Goal: Information Seeking & Learning: Learn about a topic

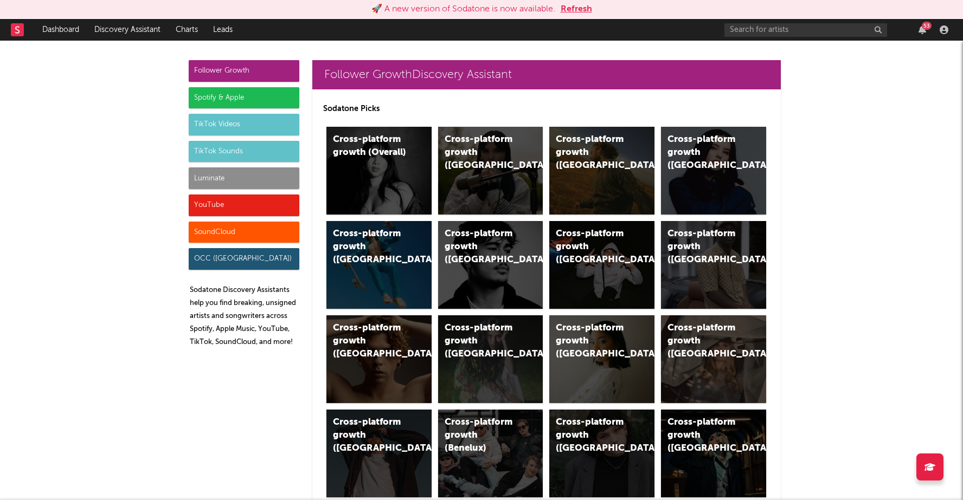
click at [269, 105] on div "Spotify & Apple" at bounding box center [244, 98] width 111 height 22
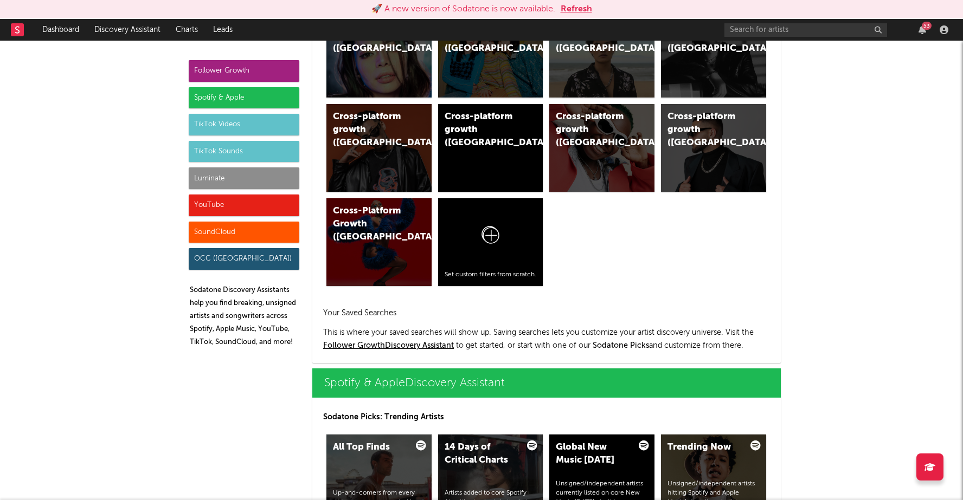
scroll to position [1084, 0]
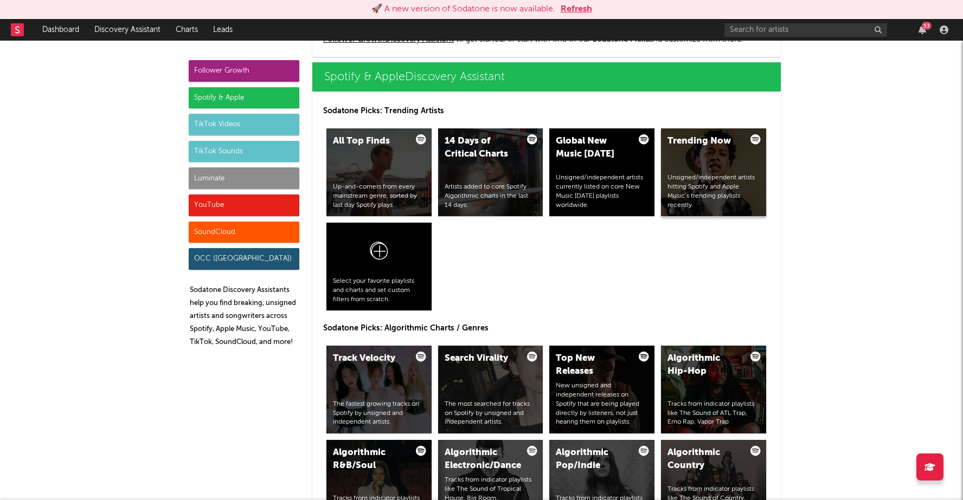
click at [683, 186] on div "Unsigned/independent artists hitting Spotify and Apple Music’s trending playlis…" at bounding box center [713, 192] width 92 height 36
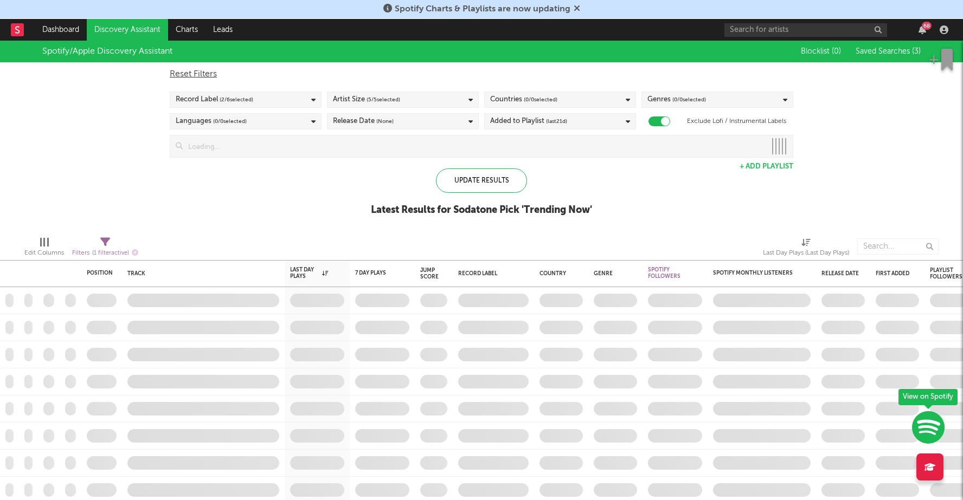
checkbox input "true"
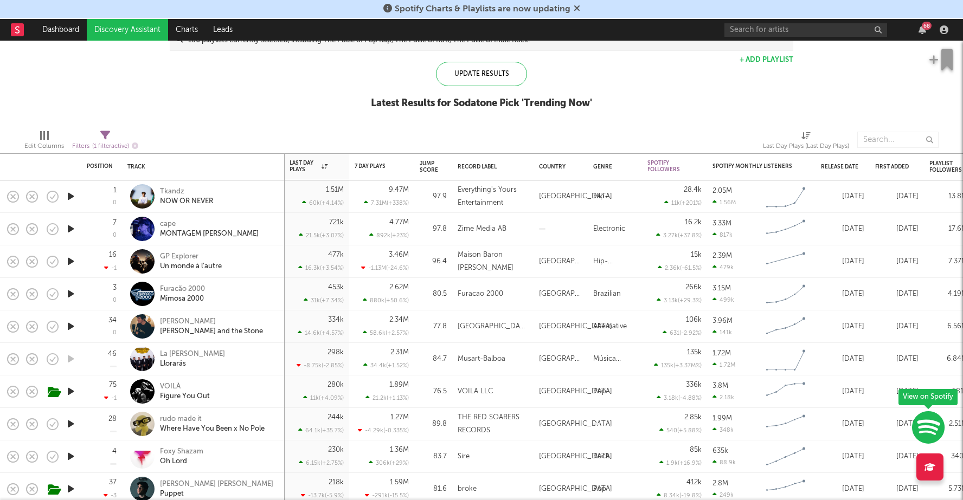
click at [70, 386] on icon "button" at bounding box center [70, 392] width 11 height 14
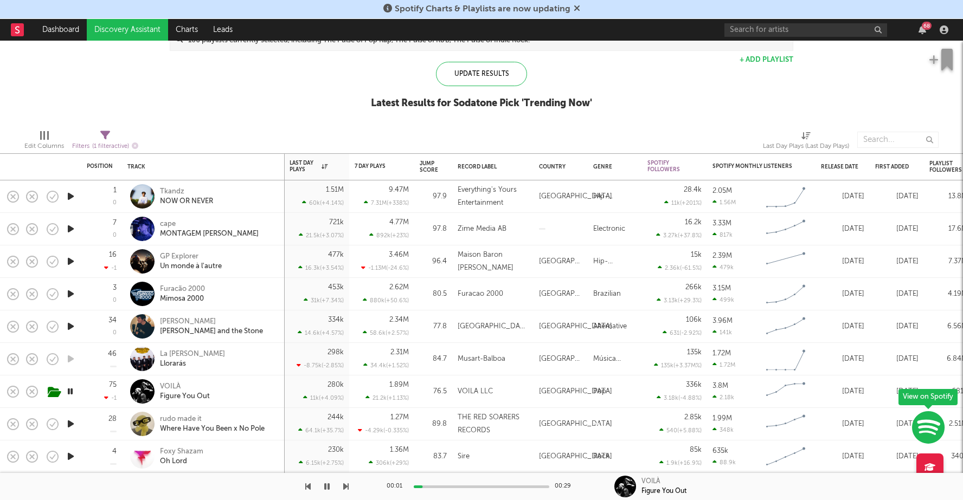
click at [70, 386] on icon "button" at bounding box center [70, 392] width 10 height 14
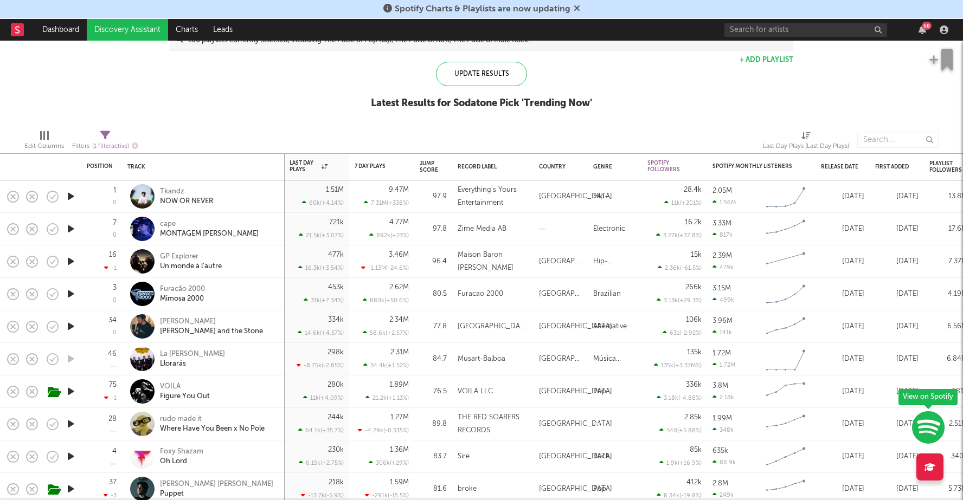
click at [69, 420] on icon "button" at bounding box center [70, 425] width 11 height 14
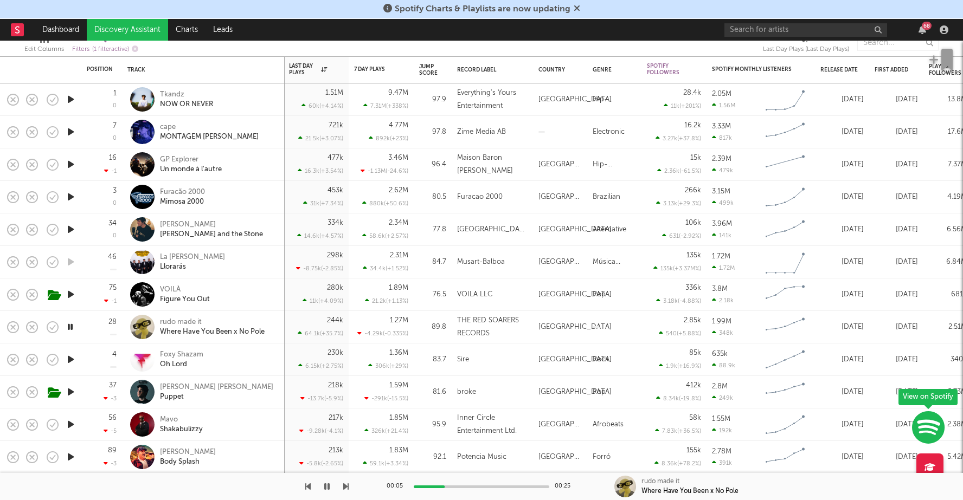
click at [72, 328] on icon "button" at bounding box center [70, 327] width 10 height 14
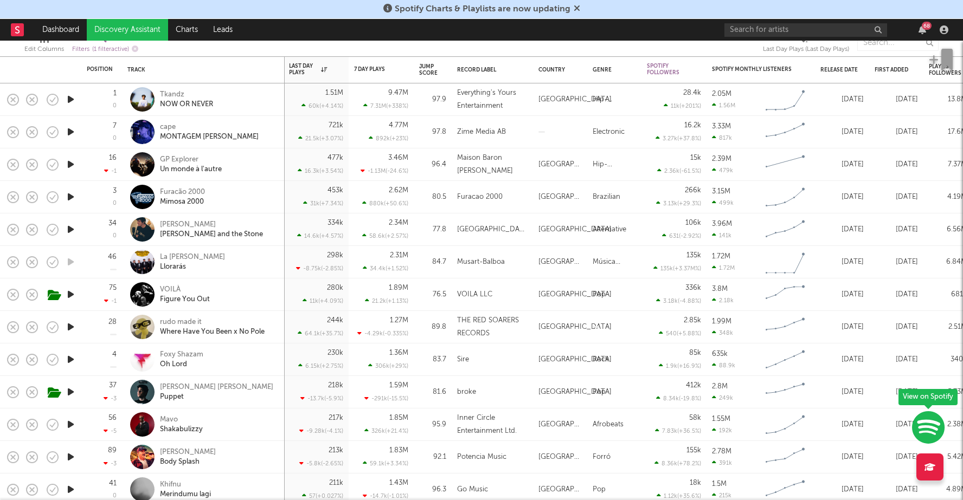
click at [72, 362] on icon "button" at bounding box center [70, 360] width 11 height 14
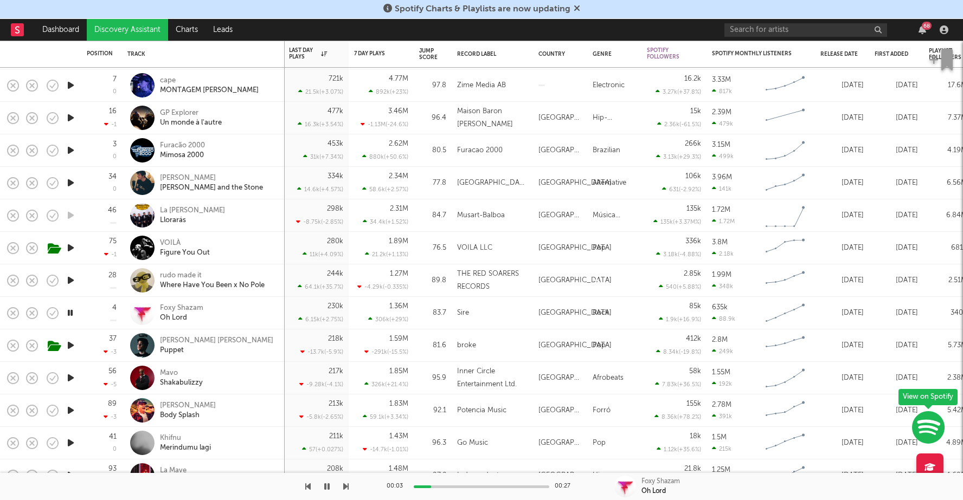
click at [70, 344] on icon "button" at bounding box center [70, 346] width 11 height 14
click at [70, 344] on icon "button" at bounding box center [70, 346] width 10 height 14
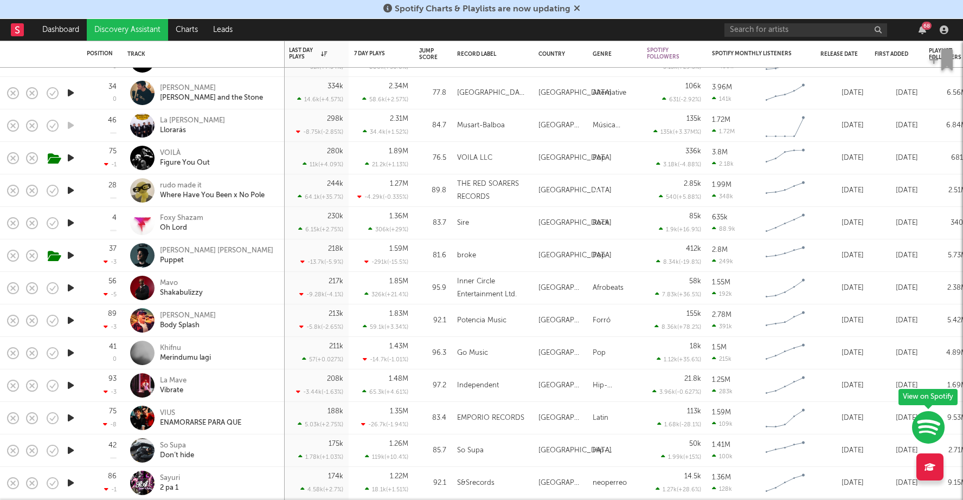
click at [73, 352] on icon "button" at bounding box center [70, 353] width 11 height 14
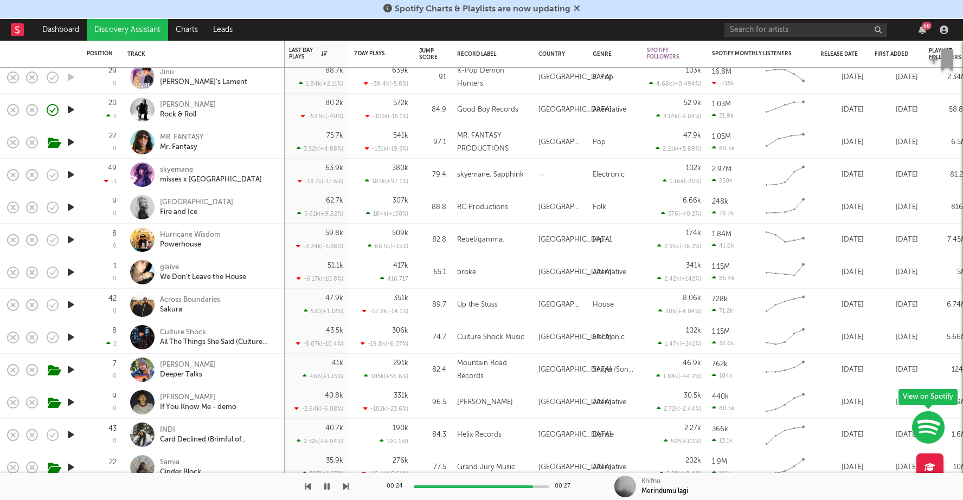
click at [73, 336] on icon "button" at bounding box center [70, 338] width 11 height 14
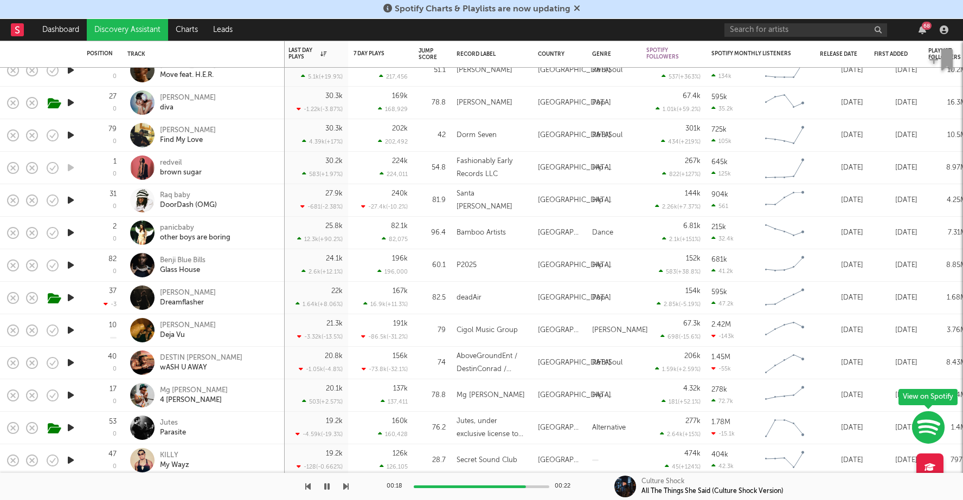
click at [72, 326] on icon "button" at bounding box center [70, 331] width 11 height 14
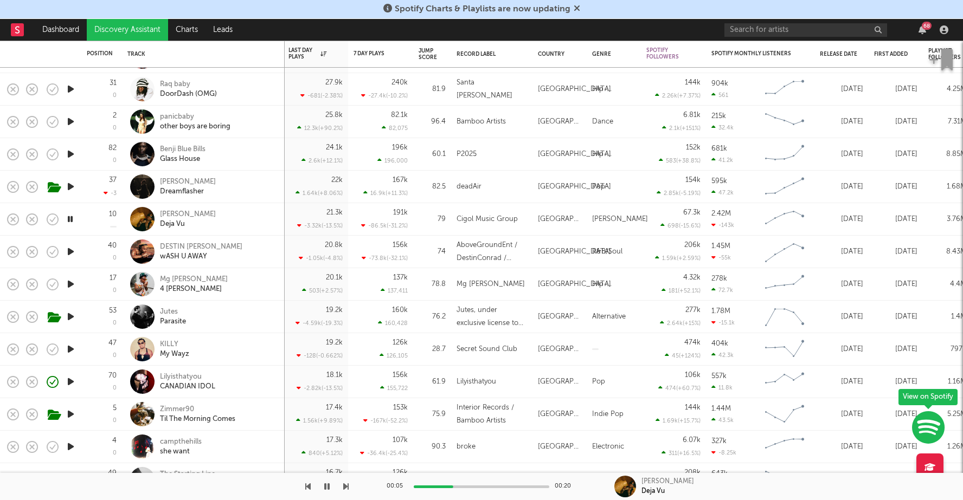
click at [68, 383] on icon "button" at bounding box center [70, 382] width 11 height 14
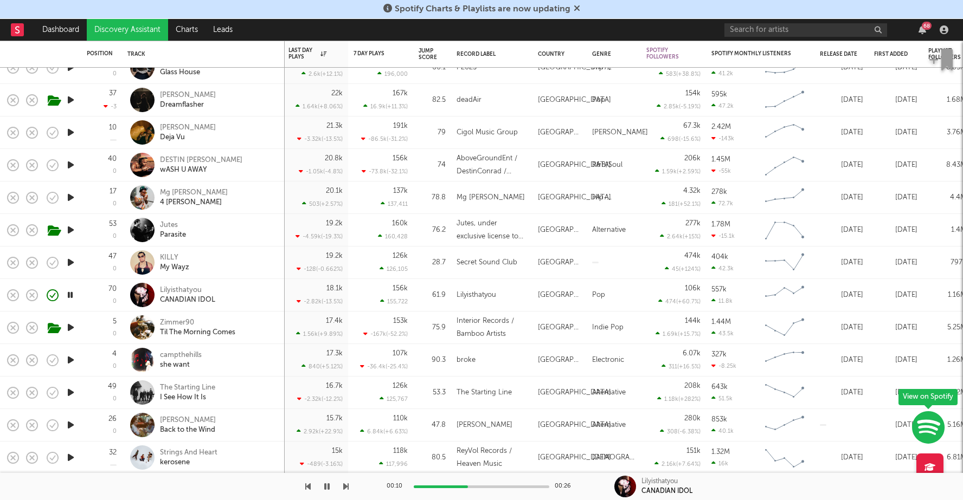
click at [73, 356] on icon "button" at bounding box center [70, 361] width 11 height 14
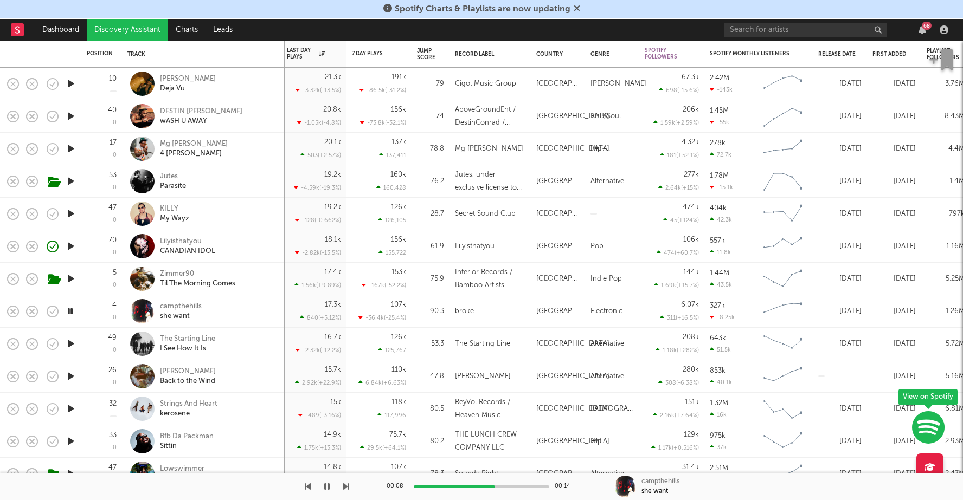
click at [72, 407] on icon "button" at bounding box center [70, 409] width 11 height 14
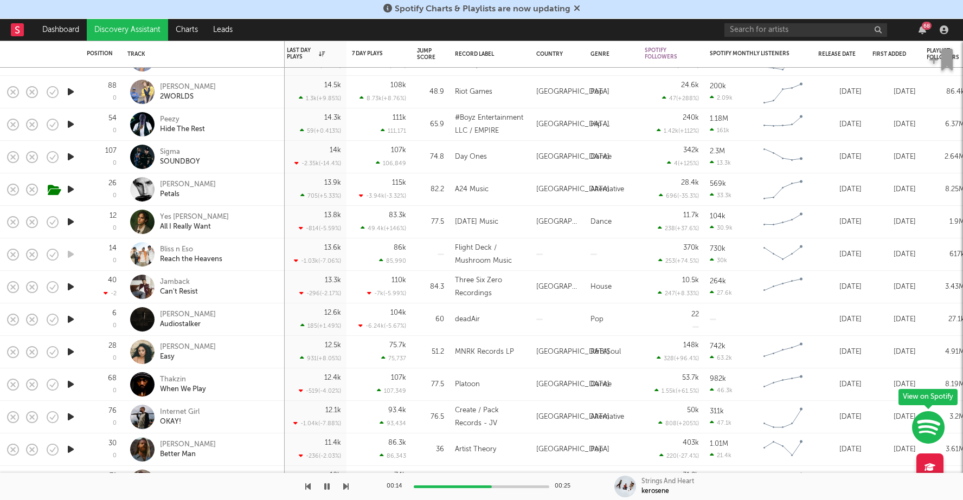
click at [72, 319] on icon "button" at bounding box center [70, 320] width 11 height 14
click at [70, 414] on icon "button" at bounding box center [70, 417] width 11 height 14
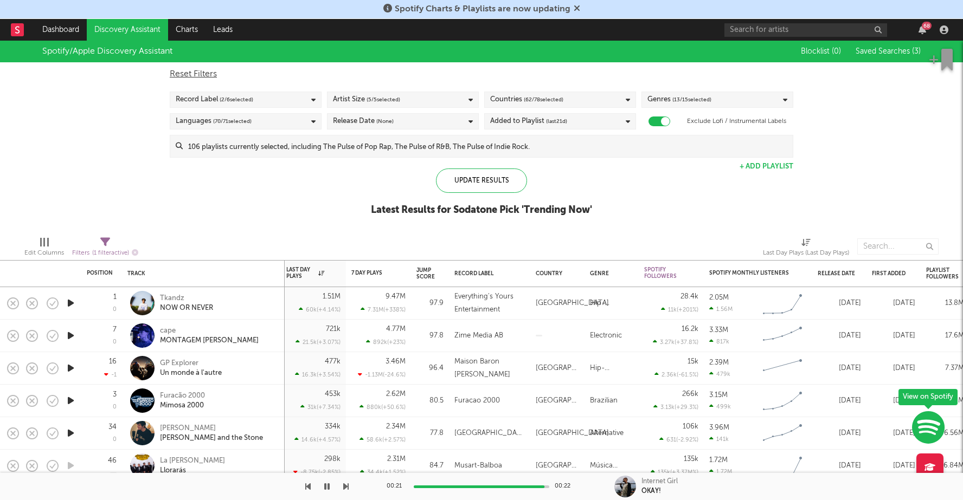
click at [134, 29] on link "Discovery Assistant" at bounding box center [127, 30] width 81 height 22
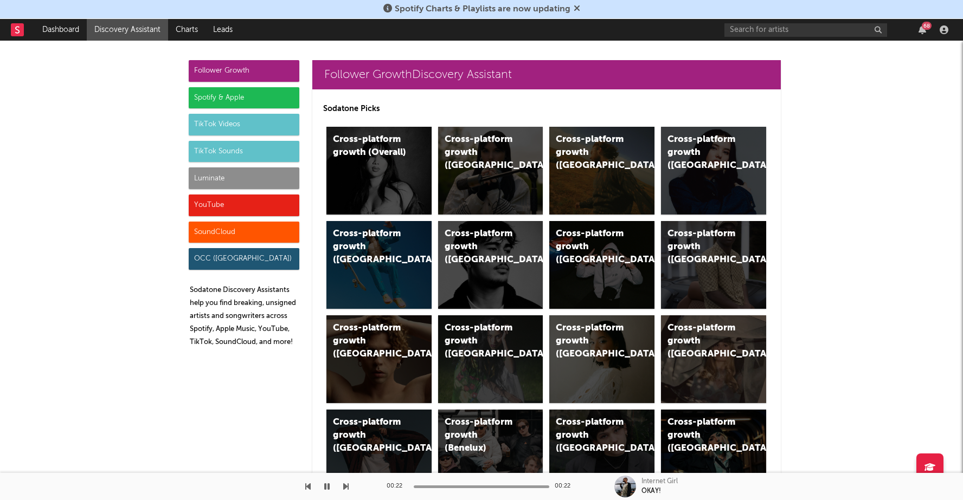
click at [247, 86] on div "Follower Growth Spotify & Apple TikTok Videos TikTok Sounds Luminate YouTube So…" at bounding box center [244, 208] width 111 height 296
click at [251, 95] on div "Spotify & Apple" at bounding box center [244, 98] width 111 height 22
click at [482, 172] on div "Cross-platform growth ([GEOGRAPHIC_DATA])" at bounding box center [490, 171] width 105 height 88
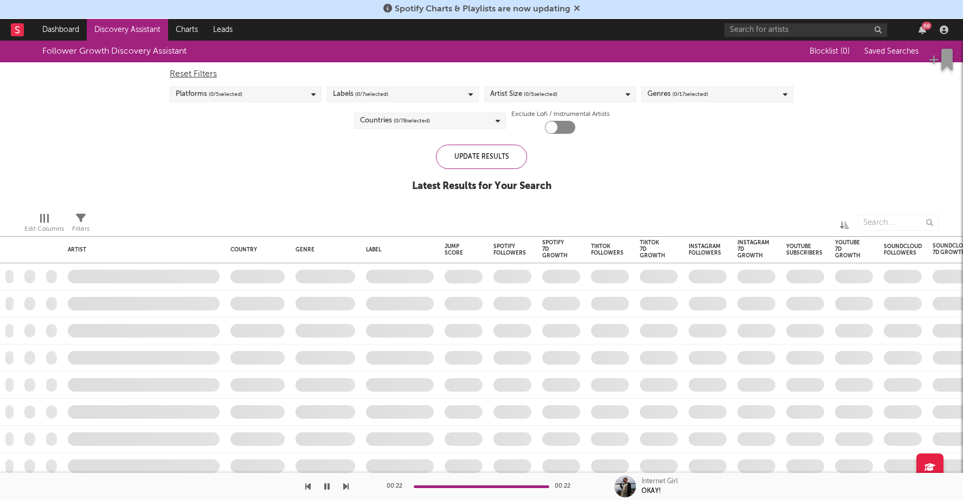
checkbox input "true"
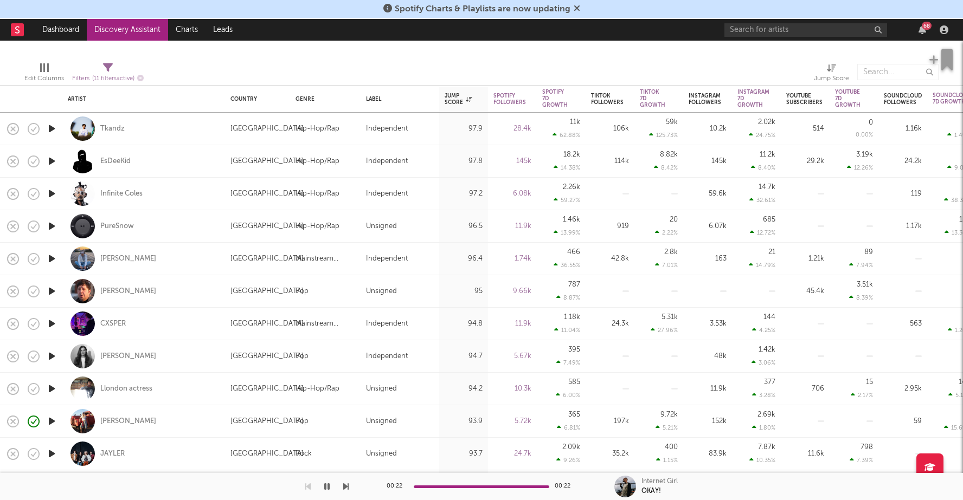
click at [50, 423] on icon "button" at bounding box center [51, 422] width 11 height 14
click at [50, 387] on icon "button" at bounding box center [51, 389] width 11 height 14
click at [56, 293] on icon "button" at bounding box center [51, 292] width 11 height 14
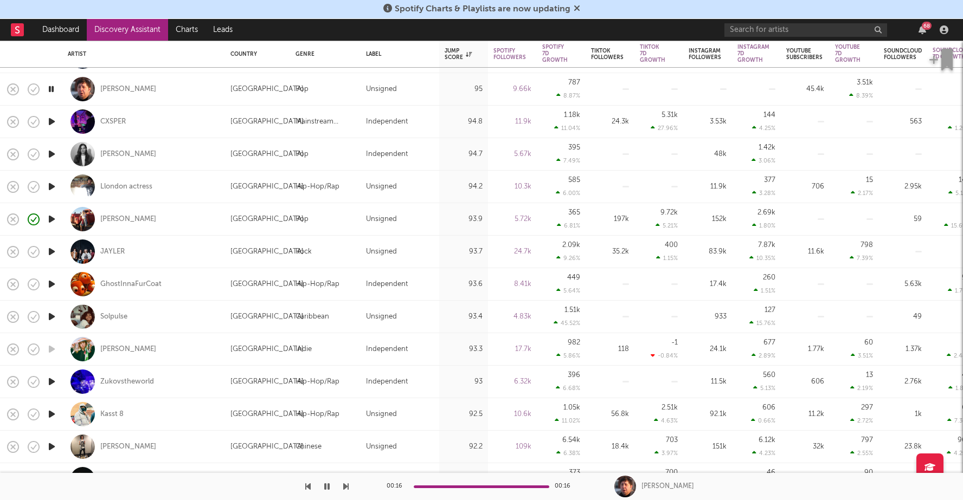
click at [52, 382] on icon "button" at bounding box center [51, 382] width 11 height 14
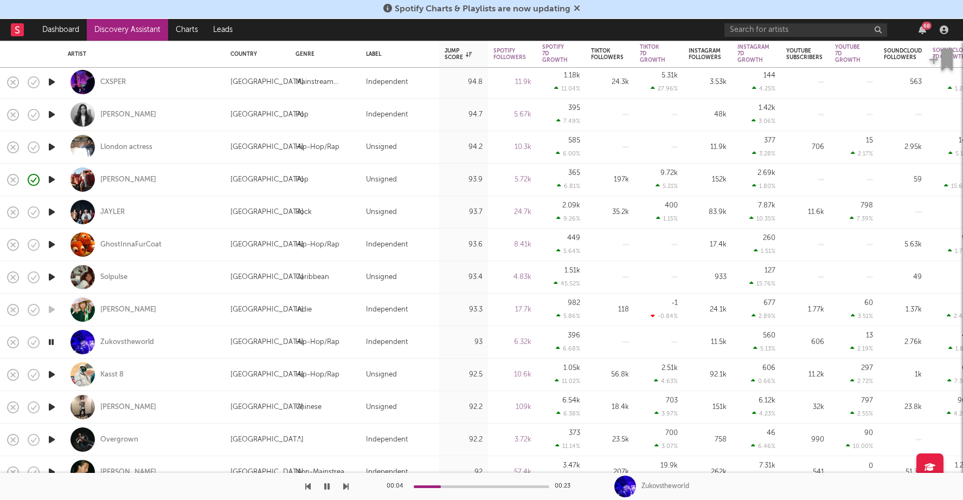
click at [51, 401] on icon "button" at bounding box center [51, 408] width 11 height 14
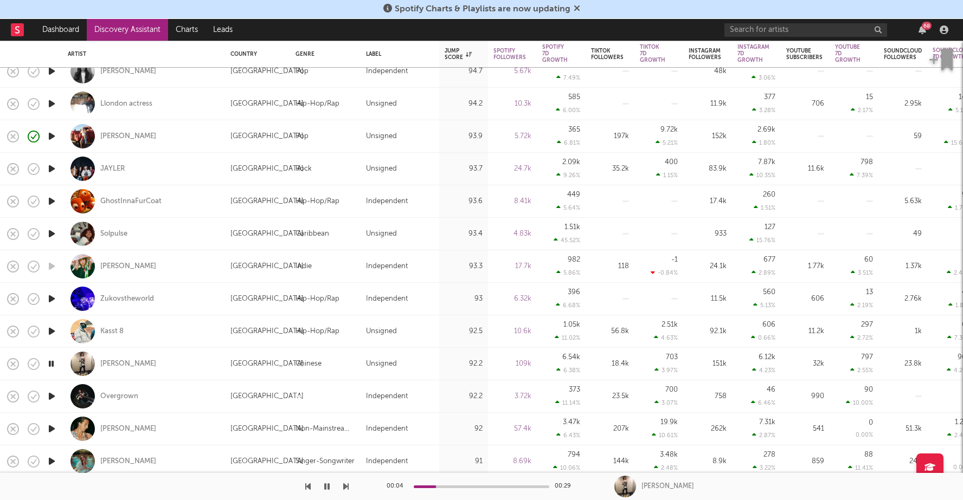
click at [52, 397] on icon "button" at bounding box center [51, 397] width 11 height 14
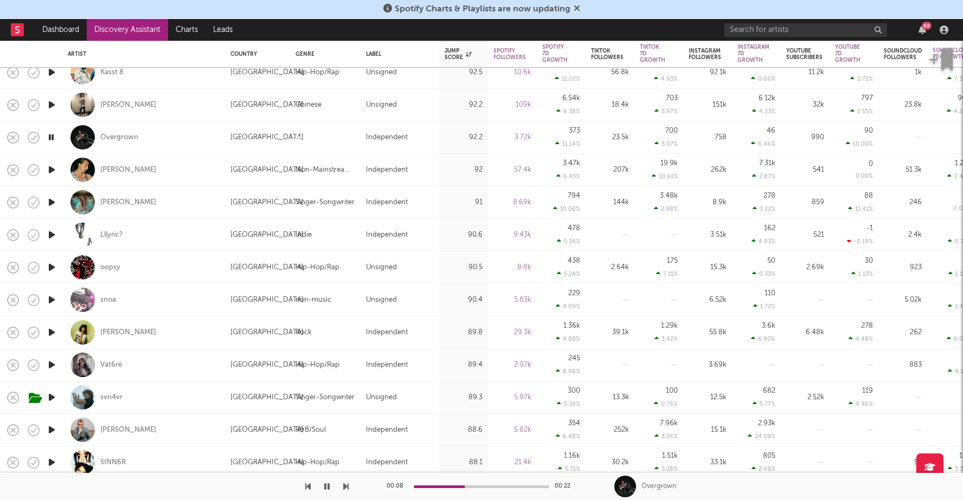
click at [52, 397] on icon "button" at bounding box center [51, 398] width 11 height 14
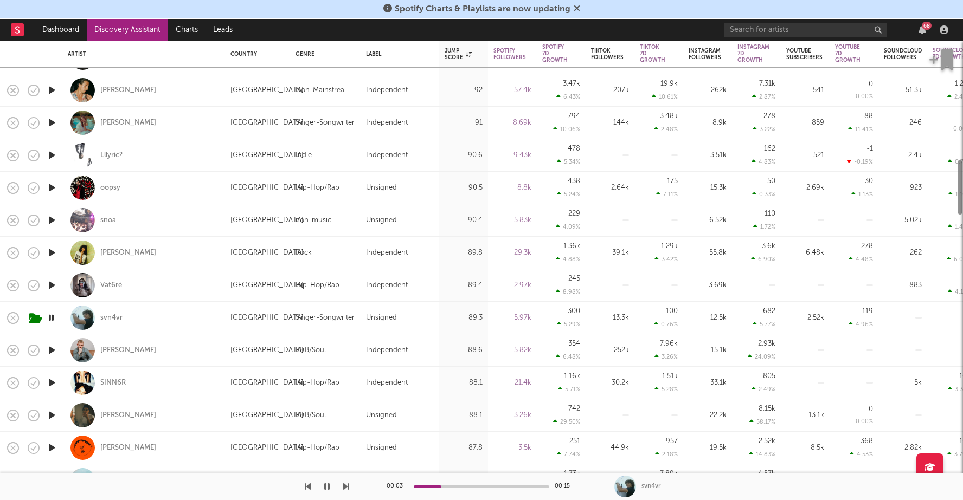
click at [52, 381] on icon "button" at bounding box center [51, 383] width 11 height 14
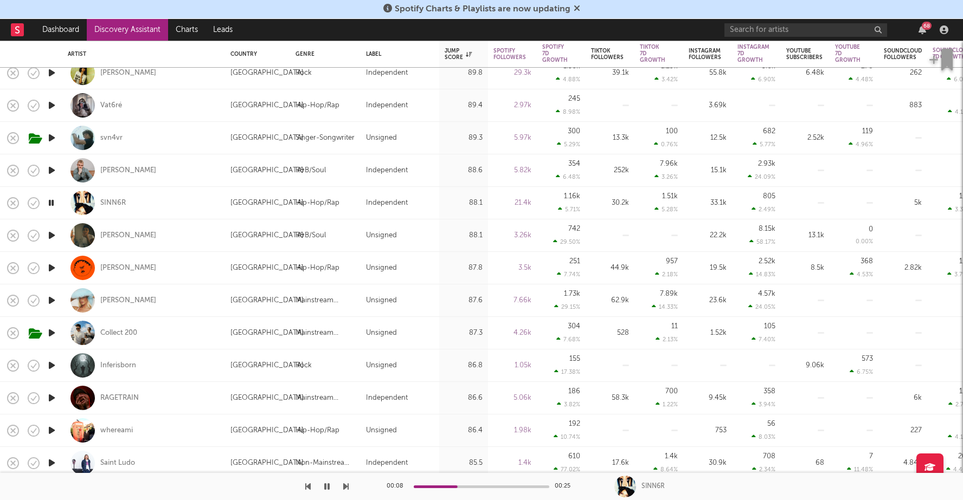
click at [50, 424] on icon "button" at bounding box center [51, 431] width 11 height 14
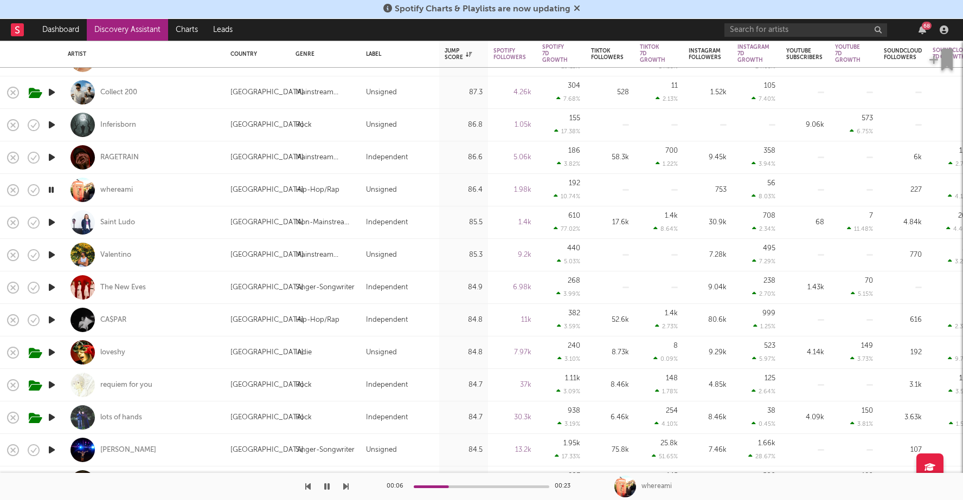
click at [57, 351] on icon "button" at bounding box center [51, 353] width 11 height 14
click at [53, 382] on icon "button" at bounding box center [51, 385] width 11 height 14
click at [52, 416] on icon "button" at bounding box center [51, 418] width 11 height 14
